Goal: Navigation & Orientation: Find specific page/section

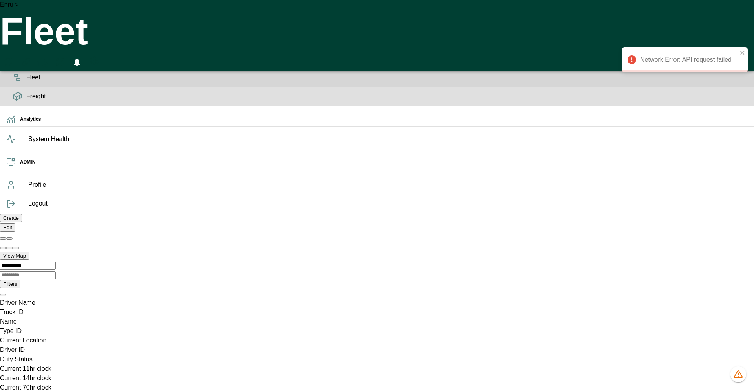
scroll to position [0, 33594]
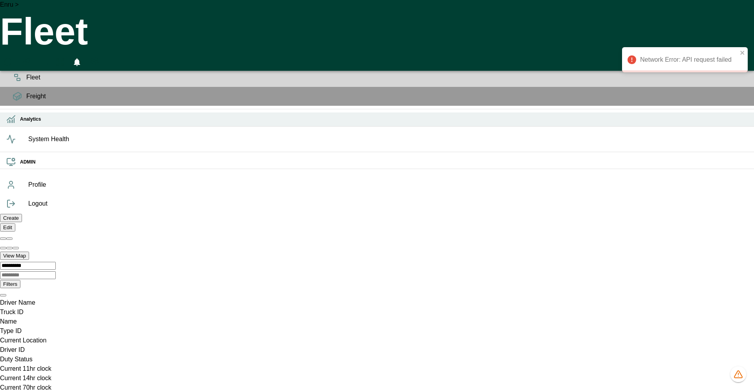
click at [20, 123] on h6 "Analytics" at bounding box center [384, 118] width 728 height 7
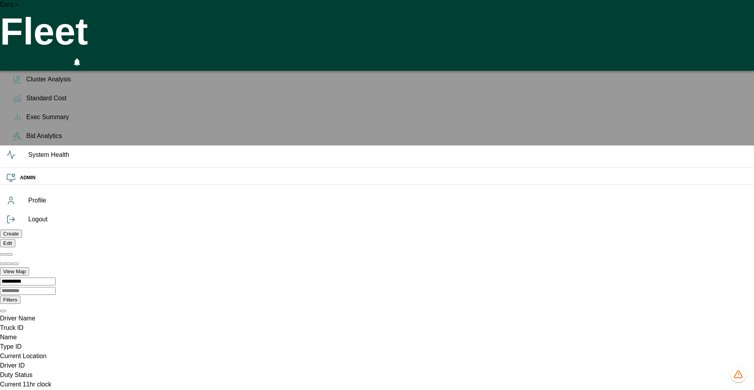
scroll to position [0, 0]
click at [8, 45] on div "OPS" at bounding box center [377, 39] width 754 height 14
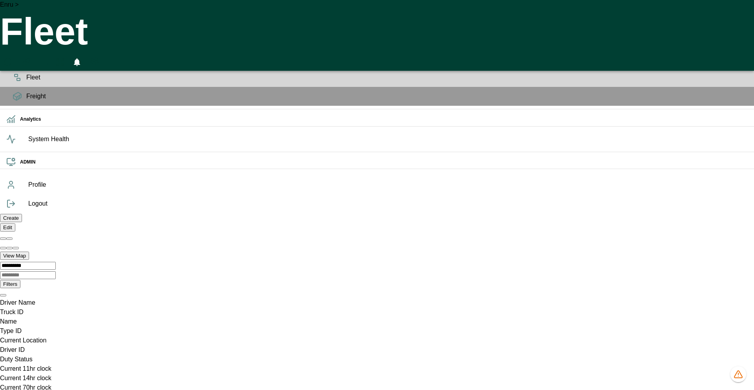
click at [13, 63] on icon at bounding box center [17, 58] width 9 height 9
click at [26, 63] on span "Planning" at bounding box center [387, 58] width 722 height 9
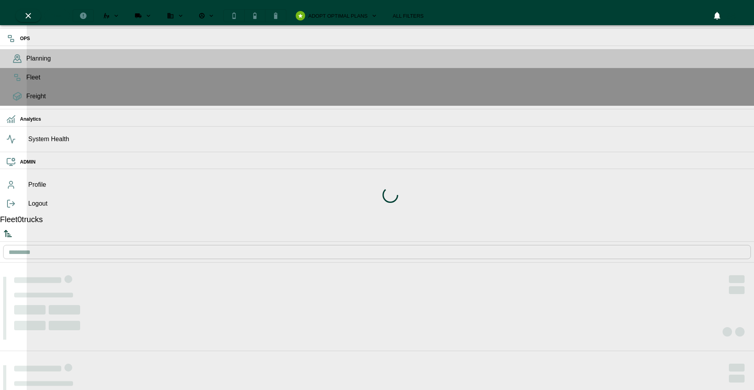
click at [491, 10] on div "Loading indicator" at bounding box center [390, 195] width 727 height 390
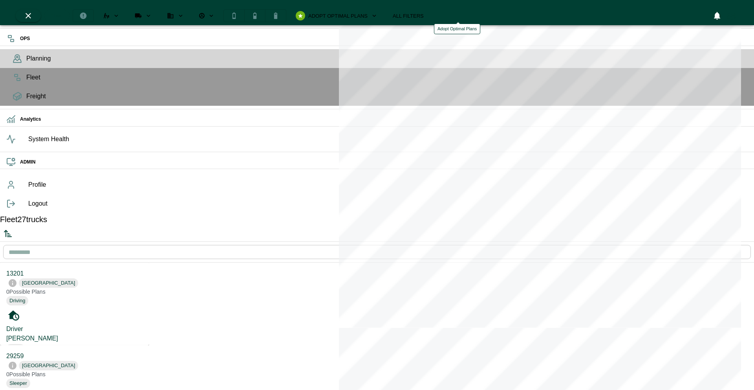
scroll to position [387, 146]
click at [378, 12] on icon "Adopt Optimal Plans" at bounding box center [374, 15] width 7 height 7
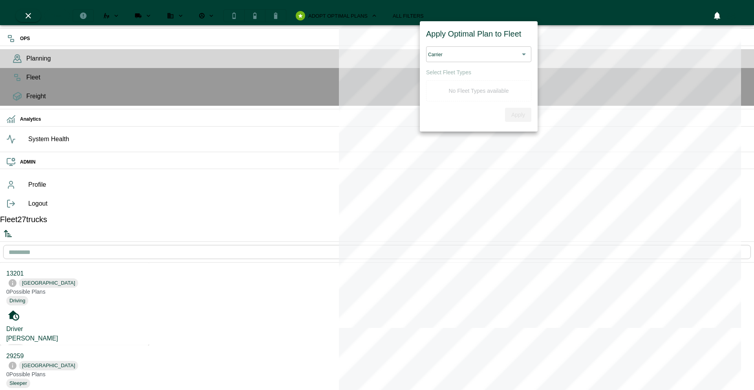
click at [378, 12] on icon "Adopt Optimal Plans" at bounding box center [374, 15] width 7 height 7
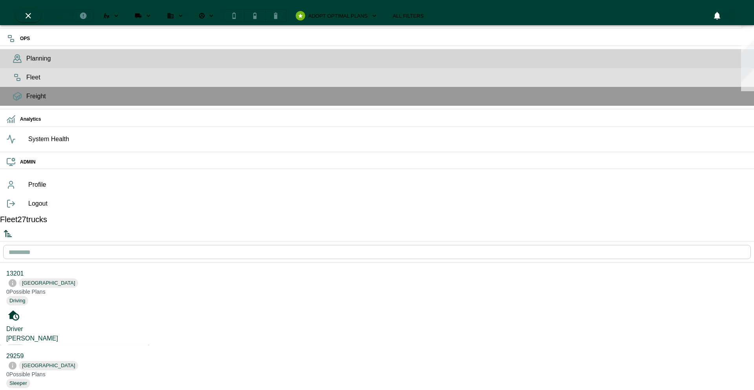
click at [13, 82] on icon at bounding box center [17, 77] width 9 height 9
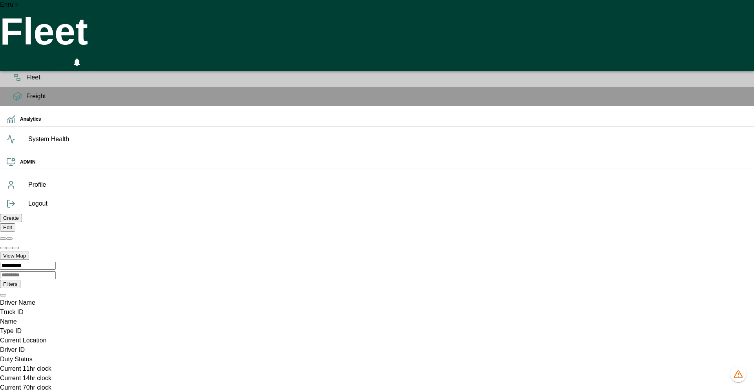
scroll to position [0, 33814]
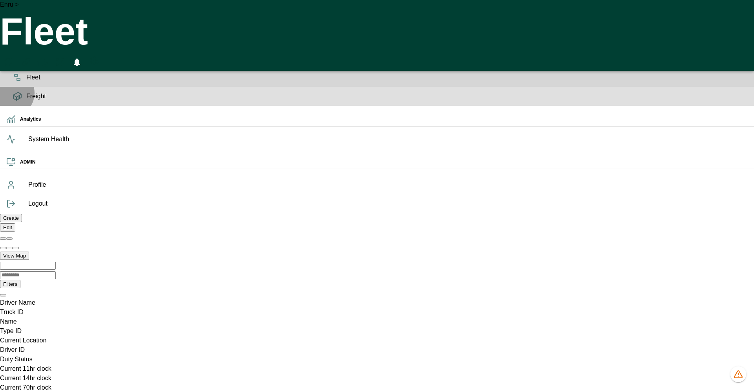
click at [13, 101] on icon at bounding box center [17, 96] width 9 height 9
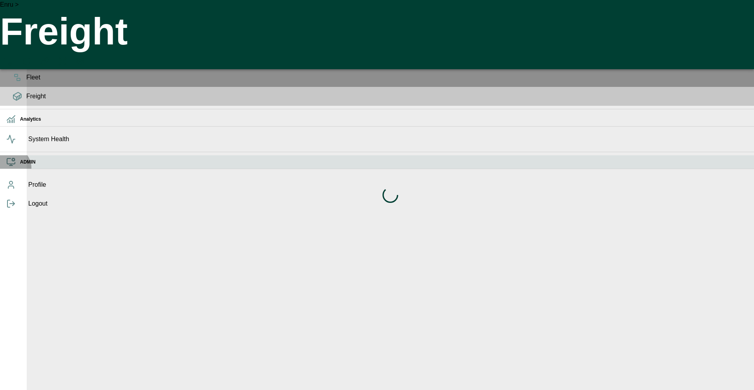
click at [10, 169] on div "ADMIN" at bounding box center [377, 162] width 754 height 14
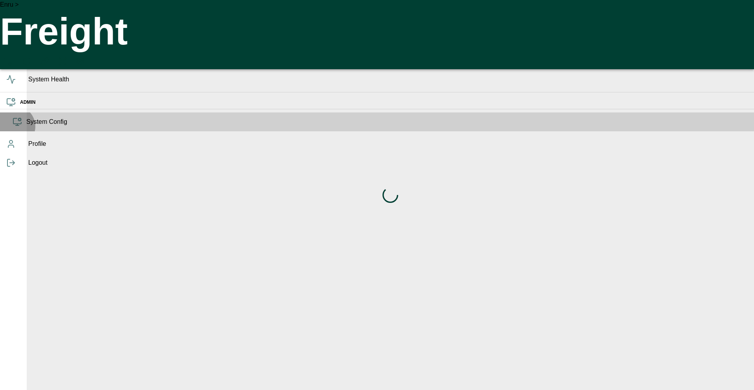
click at [26, 126] on span "System Config" at bounding box center [387, 121] width 722 height 9
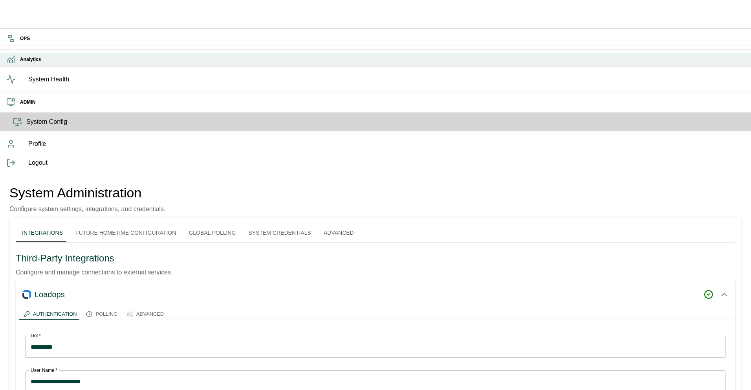
click at [12, 60] on icon at bounding box center [11, 58] width 8 height 5
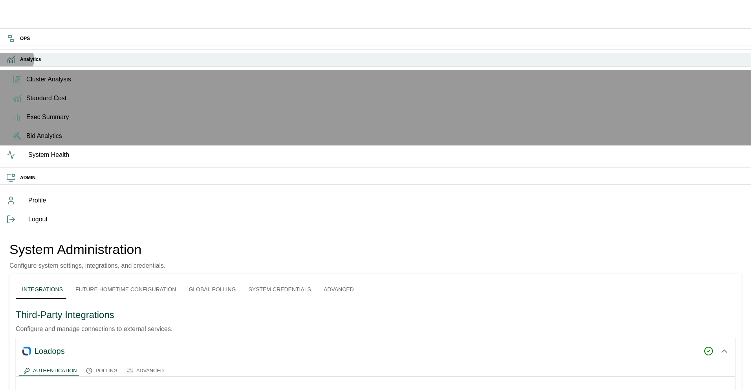
click at [11, 60] on icon at bounding box center [11, 58] width 8 height 5
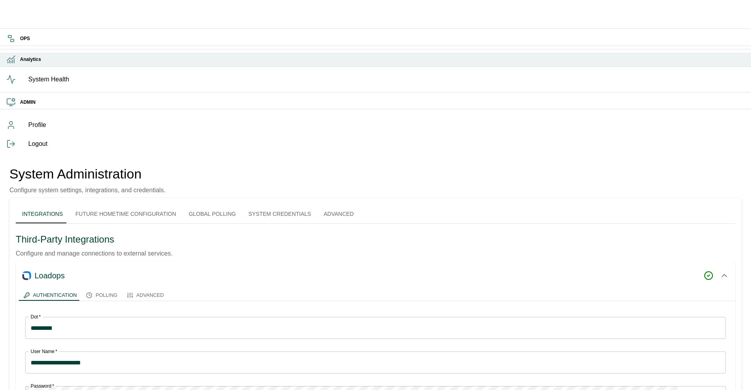
click at [11, 60] on icon at bounding box center [11, 58] width 8 height 5
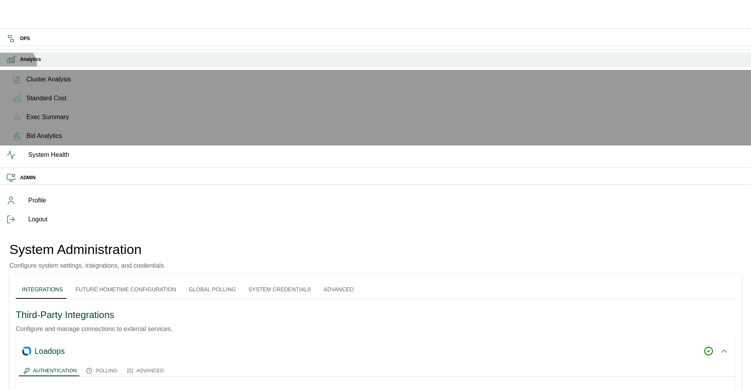
click at [16, 64] on icon at bounding box center [10, 59] width 9 height 9
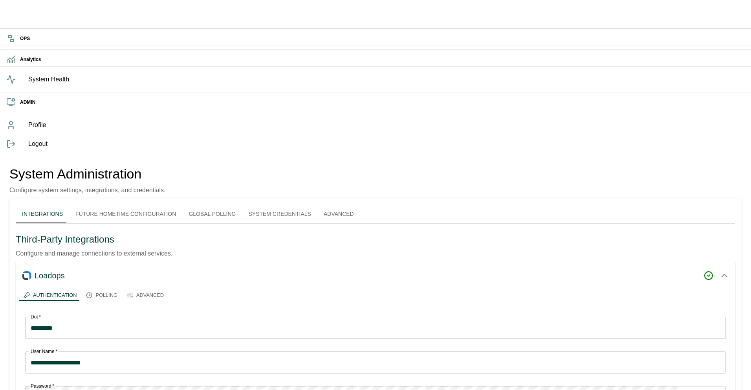
click at [28, 84] on span "System Health" at bounding box center [386, 79] width 716 height 9
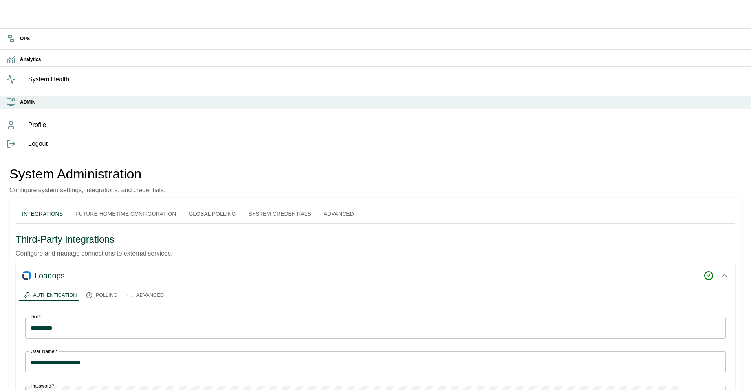
click at [13, 107] on icon at bounding box center [10, 101] width 9 height 9
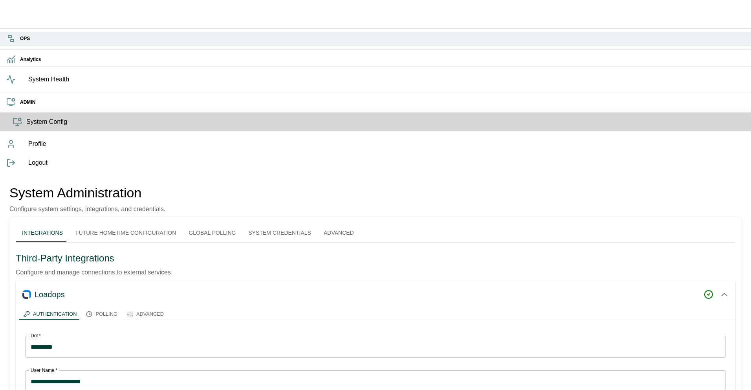
click at [20, 42] on h6 "OPS" at bounding box center [382, 38] width 725 height 7
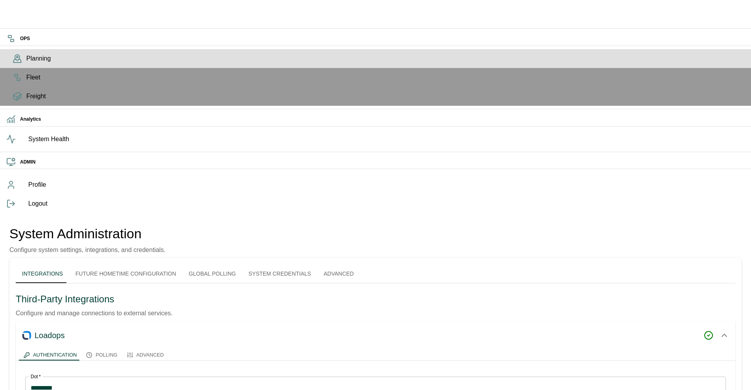
click at [26, 63] on span "Planning" at bounding box center [385, 58] width 718 height 9
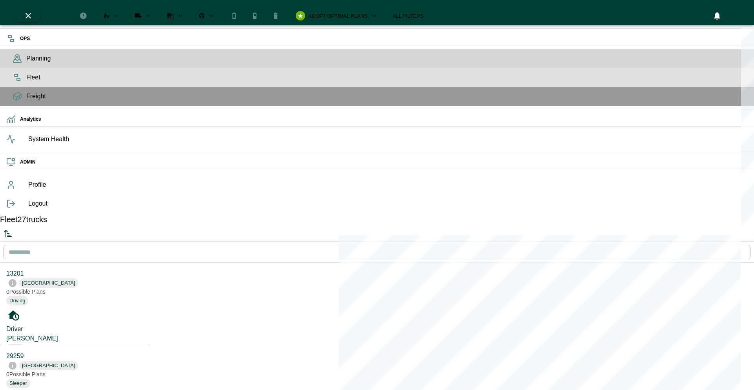
scroll to position [387, 146]
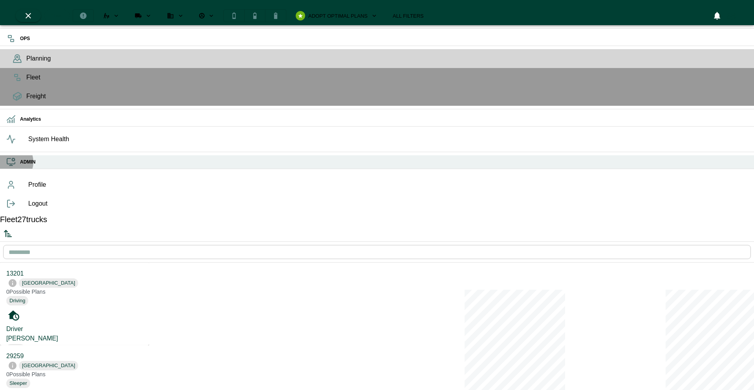
click at [9, 167] on icon at bounding box center [10, 161] width 9 height 9
